Goal: Communication & Community: Ask a question

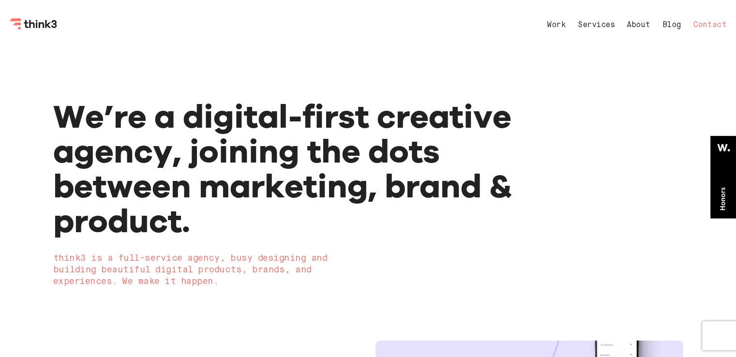
click at [697, 24] on link "Contact" at bounding box center [710, 25] width 33 height 8
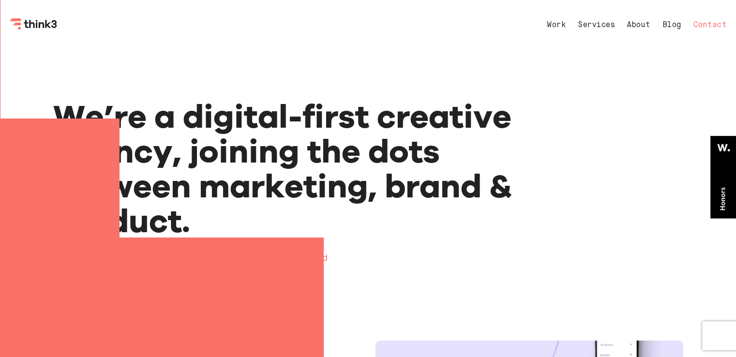
click at [697, 24] on div at bounding box center [368, 178] width 736 height 357
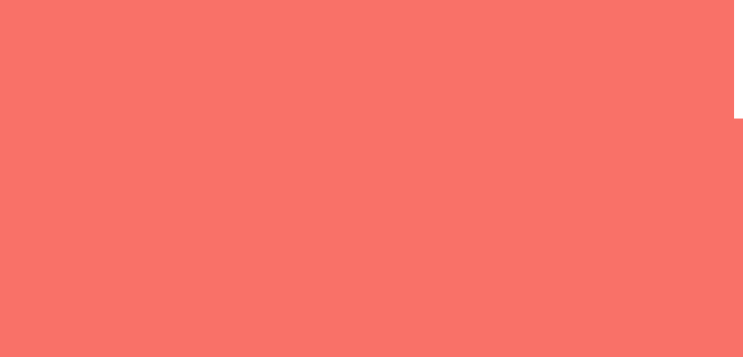
select select "General enquiry"
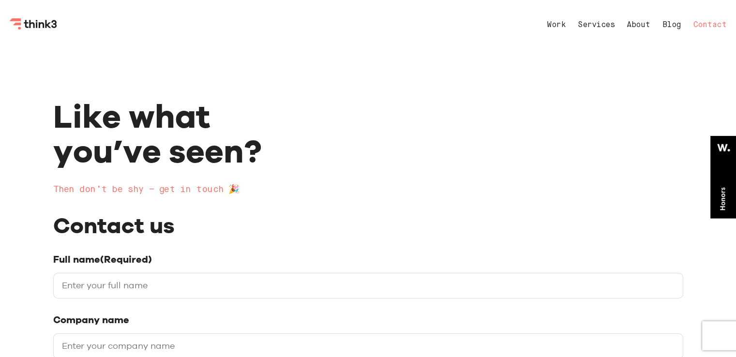
scroll to position [97, 0]
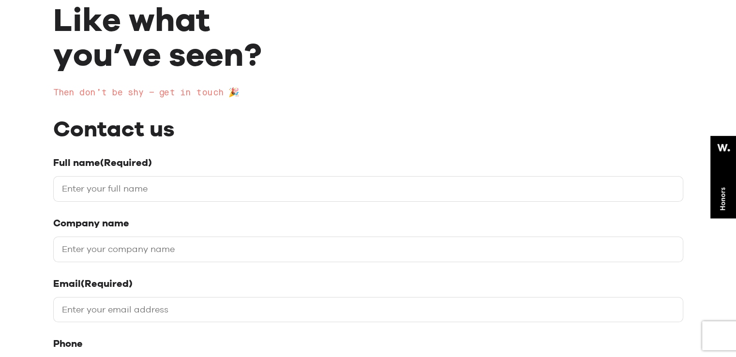
click at [146, 190] on input "Full name (Required)" at bounding box center [368, 189] width 630 height 26
type input "[PERSON_NAME]"
type input "Hub Page Media"
type input "[PERSON_NAME][EMAIL_ADDRESS][DOMAIN_NAME]"
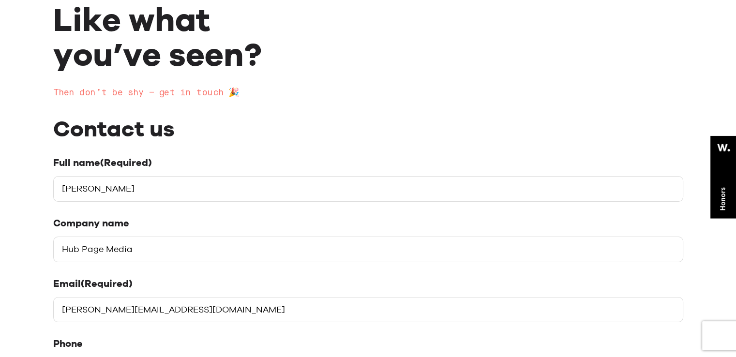
type input "08116293681"
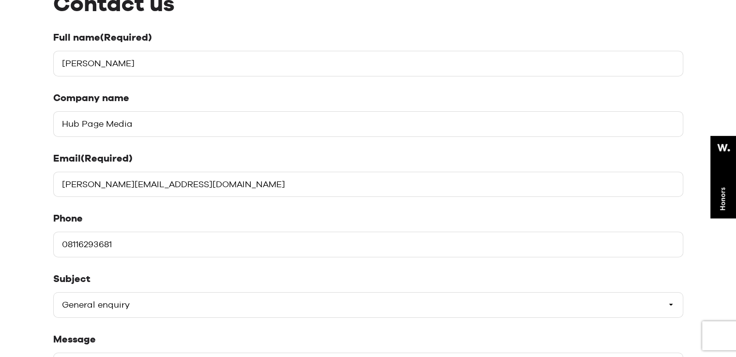
scroll to position [290, 0]
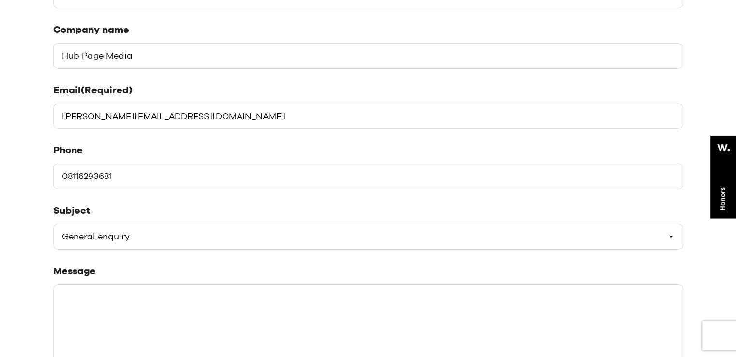
click at [128, 240] on select "Please select a subject General enquiry Start a project Support" at bounding box center [368, 237] width 630 height 26
click at [53, 224] on select "Please select a subject General enquiry Start a project Support" at bounding box center [368, 237] width 630 height 26
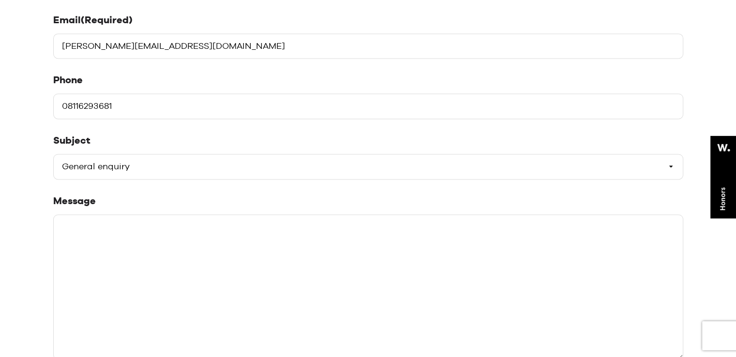
scroll to position [387, 0]
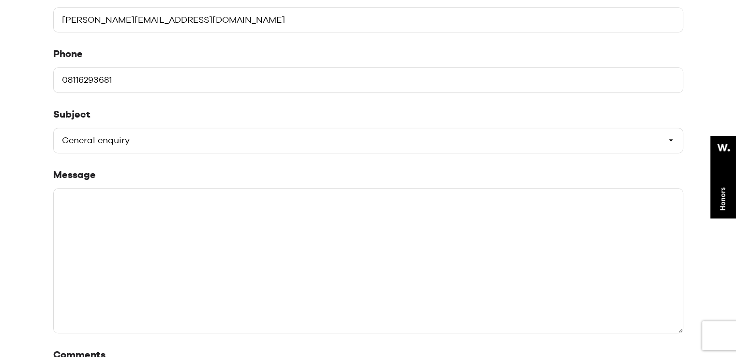
click at [164, 198] on textarea "Message" at bounding box center [368, 260] width 630 height 145
paste textarea "Hi, Edge of this time, Backlinks are not quite important if they are not from h…"
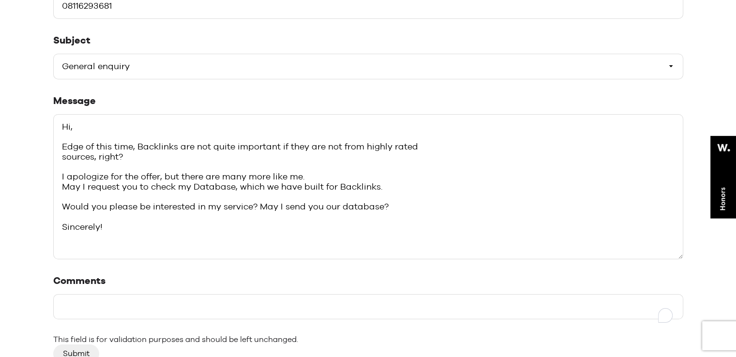
scroll to position [532, 0]
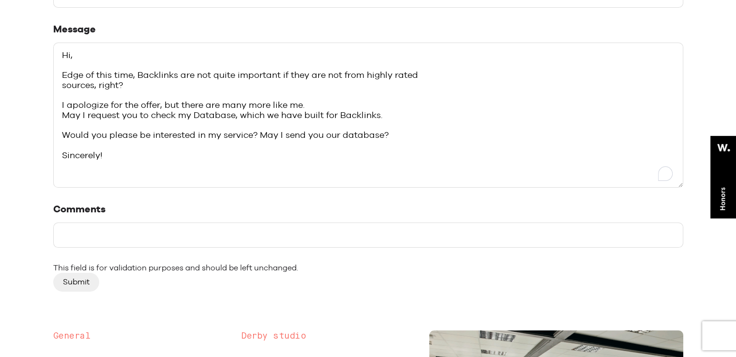
type textarea "Hi, Edge of this time, Backlinks are not quite important if they are not from h…"
click at [85, 233] on input "Comments" at bounding box center [368, 236] width 630 height 26
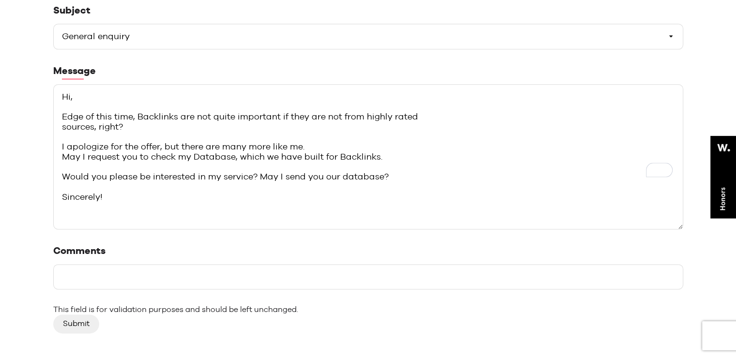
scroll to position [484, 0]
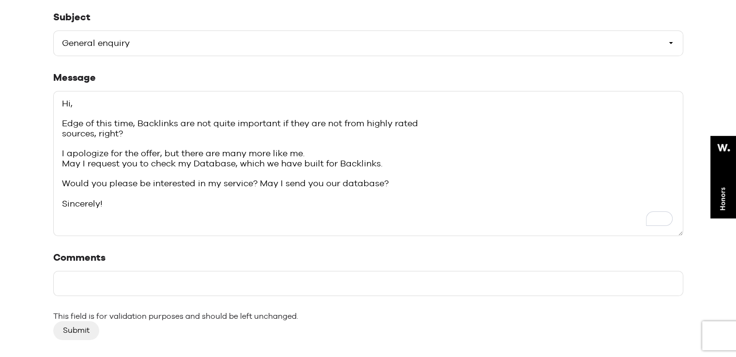
drag, startPoint x: 0, startPoint y: 316, endPoint x: 13, endPoint y: 306, distance: 16.0
click at [6, 311] on div "Like what you’ve seen? Then don’t be shy – get in touch 🎉 Contact us Full name …" at bounding box center [368, 101] width 736 height 1071
click at [113, 297] on div "Comments This field is for validation purposes and should be left unchanged." at bounding box center [368, 287] width 630 height 70
click at [116, 274] on input "Comments" at bounding box center [368, 284] width 630 height 26
paste input "Guest Posting Link Building Service"
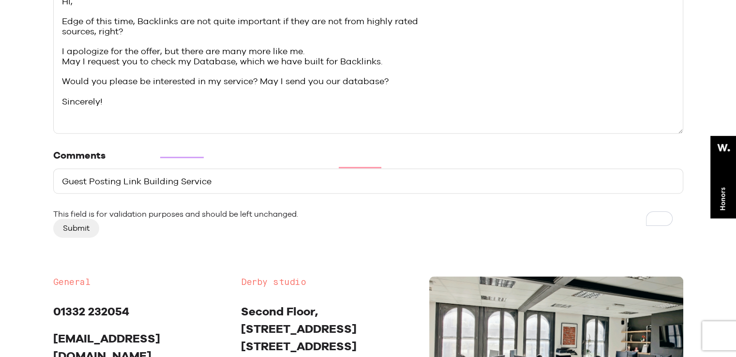
scroll to position [629, 0]
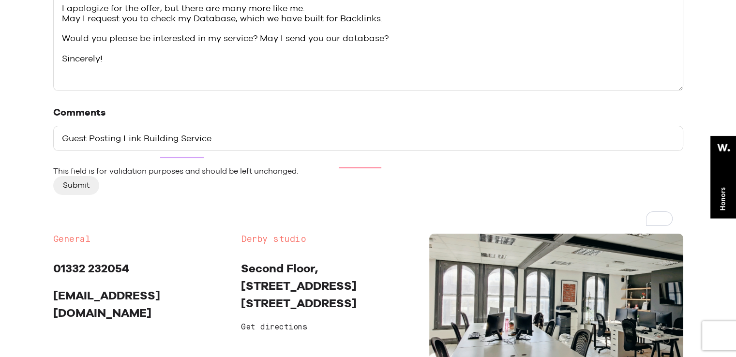
type input "Guest Posting Link Building Service"
click at [76, 187] on input "Submit" at bounding box center [76, 185] width 46 height 18
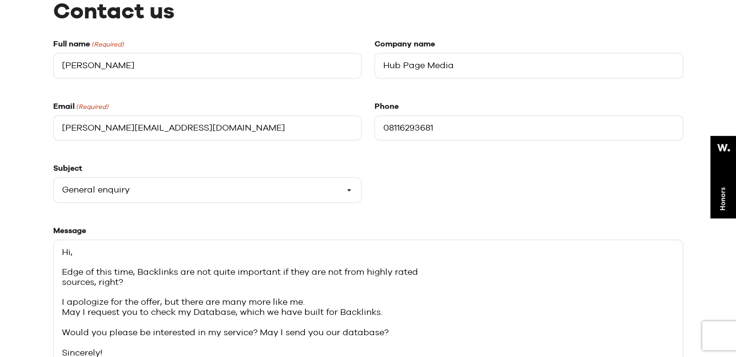
scroll to position [436, 0]
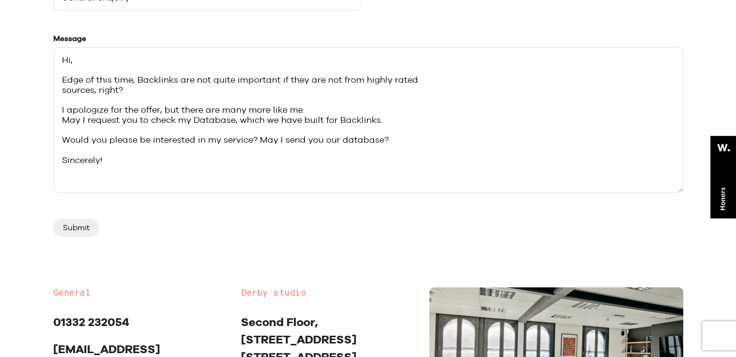
click at [83, 233] on input "Submit" at bounding box center [76, 228] width 46 height 18
